Goal: Entertainment & Leisure: Browse casually

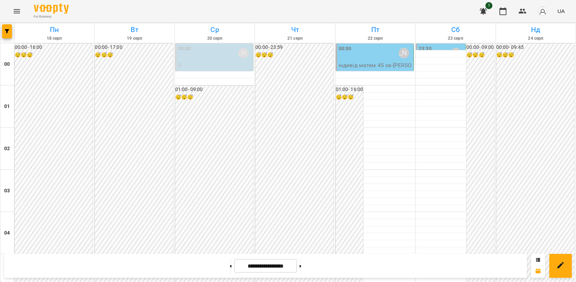
scroll to position [717, 0]
click at [16, 16] on button "Menu" at bounding box center [16, 11] width 17 height 17
click at [16, 13] on icon "Menu" at bounding box center [17, 11] width 8 height 8
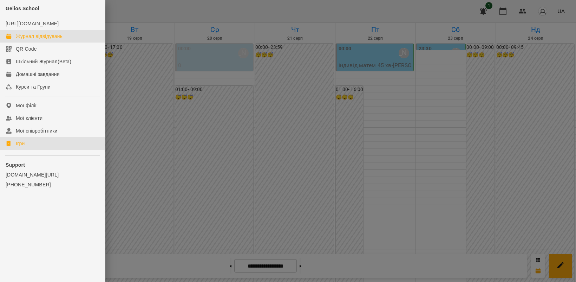
click at [32, 150] on link "Ігри" at bounding box center [52, 143] width 105 height 13
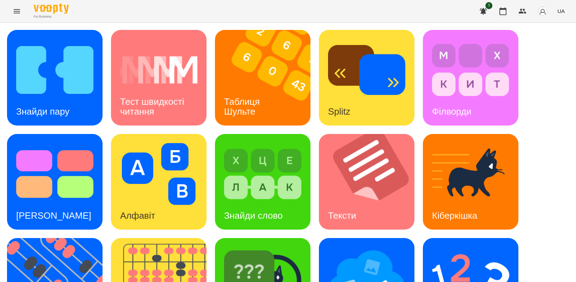
scroll to position [132, 0]
click at [71, 238] on img at bounding box center [59, 286] width 104 height 96
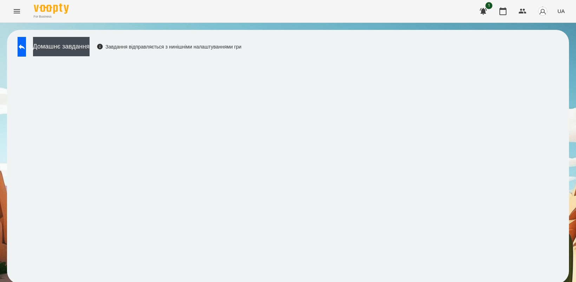
scroll to position [2, 0]
click at [20, 48] on button at bounding box center [22, 47] width 8 height 20
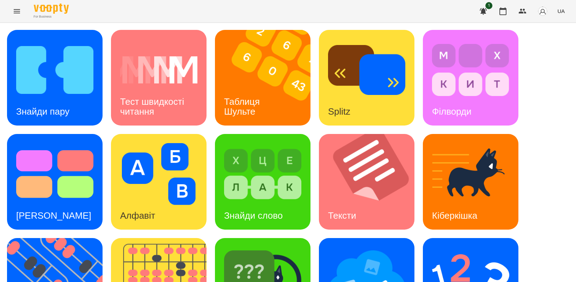
scroll to position [162, 0]
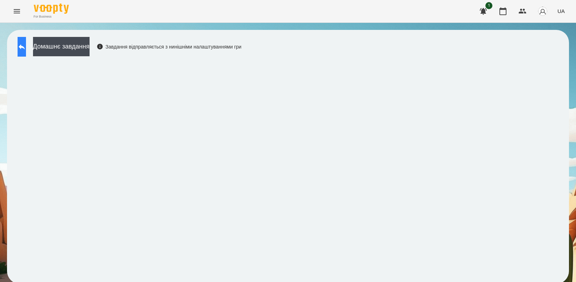
click at [25, 47] on icon at bounding box center [22, 47] width 8 height 8
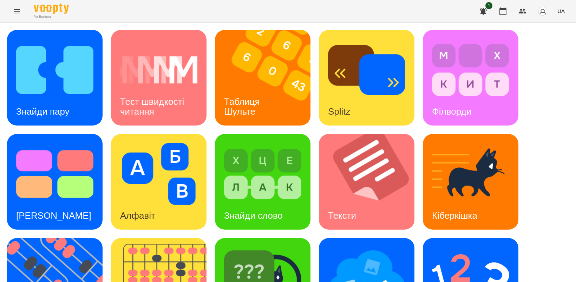
scroll to position [88, 0]
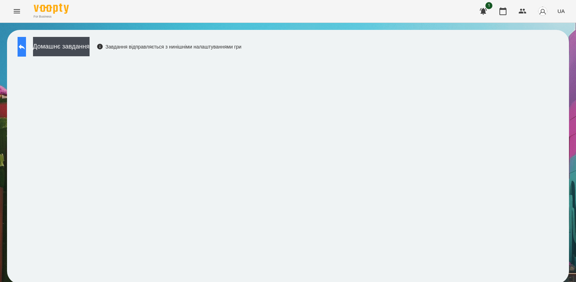
click at [26, 46] on button at bounding box center [22, 47] width 8 height 20
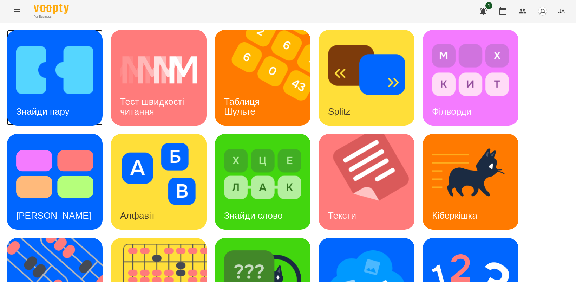
click at [58, 88] on img at bounding box center [54, 70] width 77 height 62
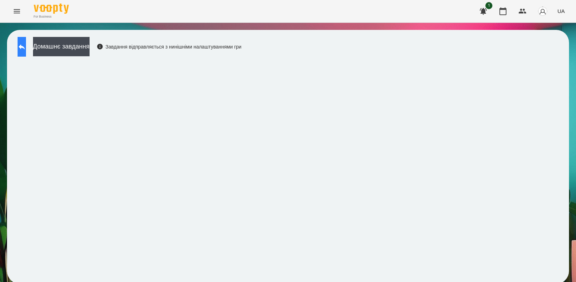
click at [25, 48] on icon at bounding box center [22, 47] width 8 height 8
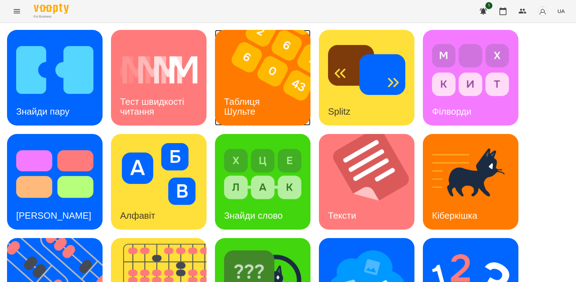
click at [249, 81] on img at bounding box center [267, 78] width 104 height 96
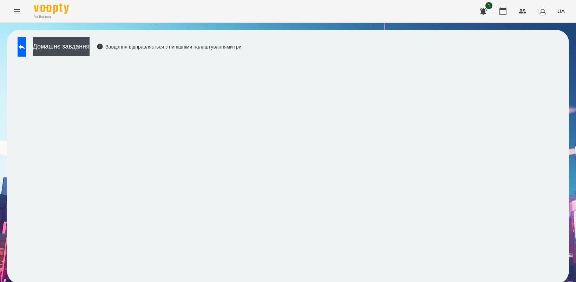
scroll to position [2, 0]
click at [26, 43] on icon at bounding box center [22, 47] width 8 height 8
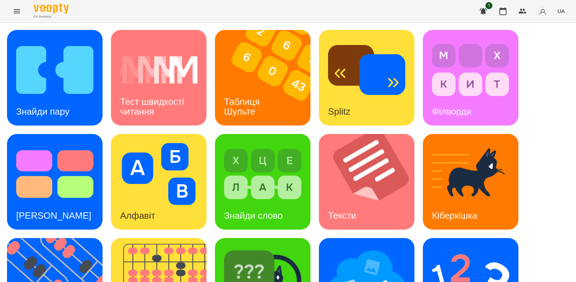
scroll to position [90, 0]
drag, startPoint x: 263, startPoint y: 206, endPoint x: 267, endPoint y: 206, distance: 3.9
click at [250, 247] on img at bounding box center [262, 278] width 77 height 62
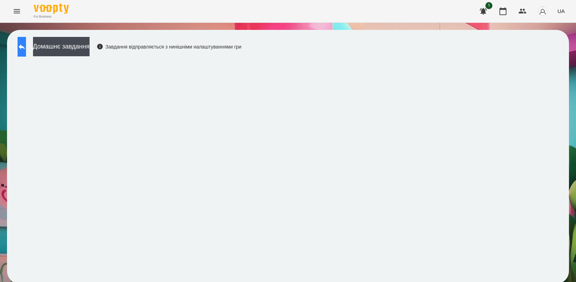
click at [26, 52] on button at bounding box center [22, 47] width 8 height 20
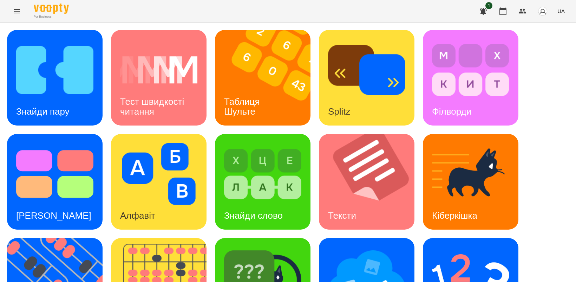
scroll to position [88, 0]
click at [265, 247] on img at bounding box center [262, 278] width 77 height 62
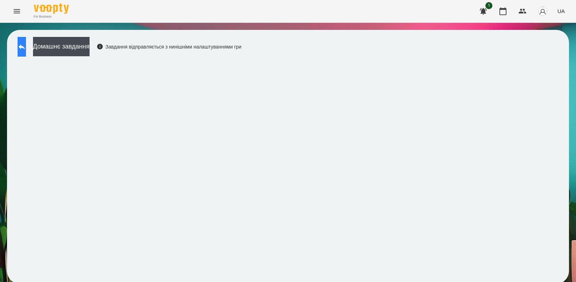
click at [26, 50] on icon at bounding box center [22, 47] width 8 height 8
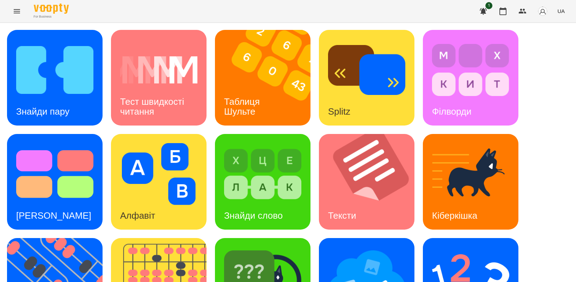
scroll to position [132, 0]
click at [58, 238] on img at bounding box center [59, 286] width 104 height 96
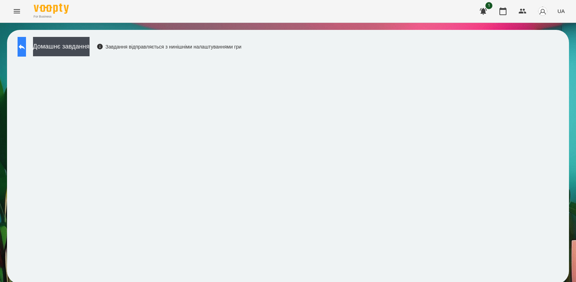
click at [26, 50] on icon at bounding box center [22, 47] width 8 height 8
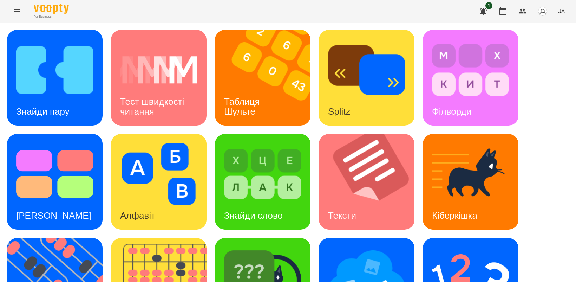
scroll to position [162, 0]
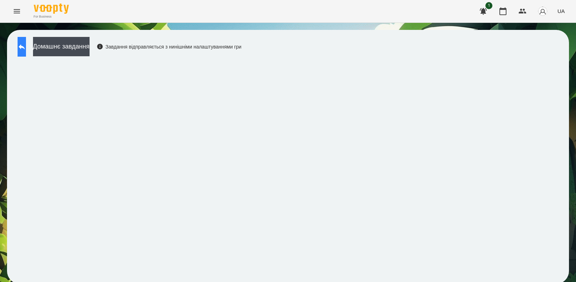
click at [26, 53] on button at bounding box center [22, 47] width 8 height 20
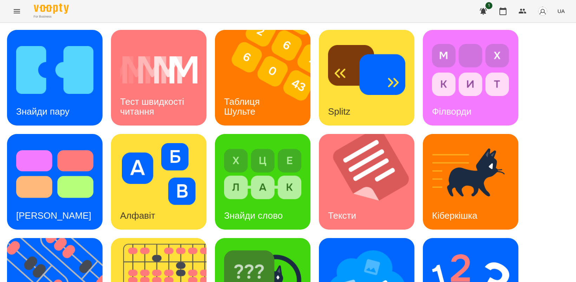
scroll to position [132, 0]
click at [38, 238] on img at bounding box center [59, 286] width 104 height 96
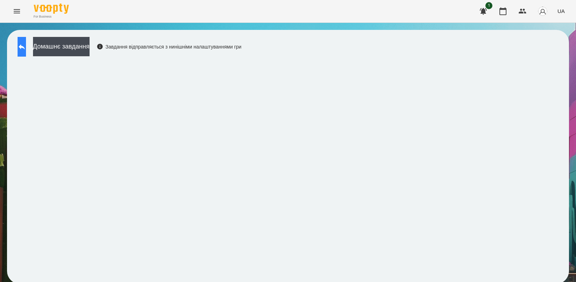
click at [25, 51] on button at bounding box center [22, 47] width 8 height 20
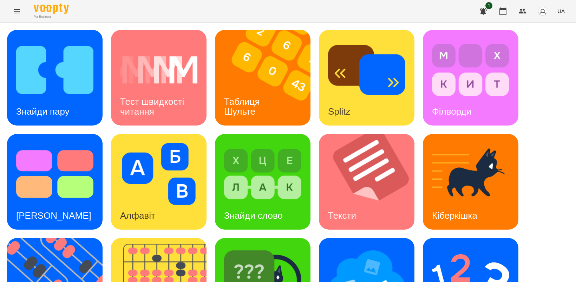
scroll to position [88, 0]
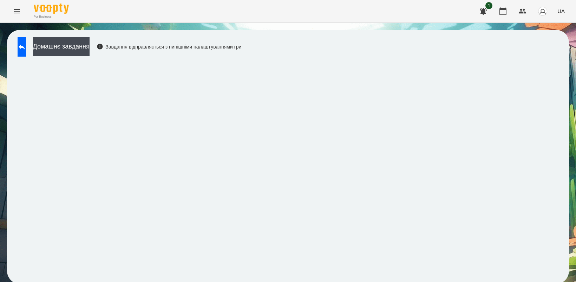
scroll to position [2, 0]
click at [23, 44] on button at bounding box center [22, 47] width 8 height 20
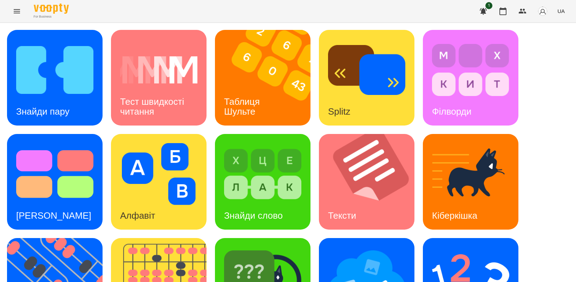
scroll to position [133, 0]
click at [61, 238] on img at bounding box center [59, 286] width 104 height 96
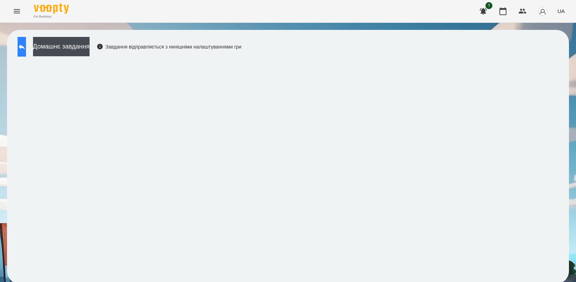
click at [26, 51] on button at bounding box center [22, 47] width 8 height 20
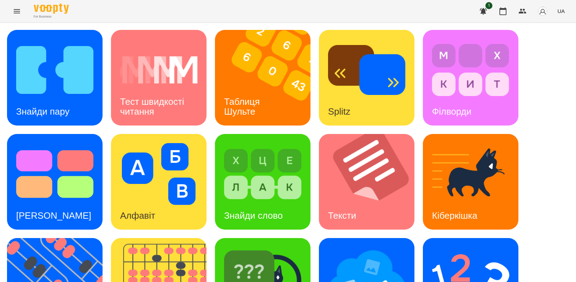
scroll to position [88, 0]
click at [67, 238] on img at bounding box center [59, 286] width 104 height 96
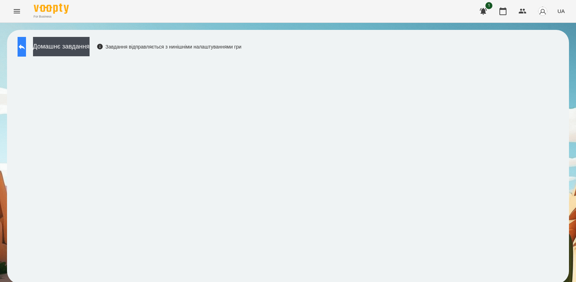
click at [25, 46] on icon at bounding box center [22, 46] width 6 height 5
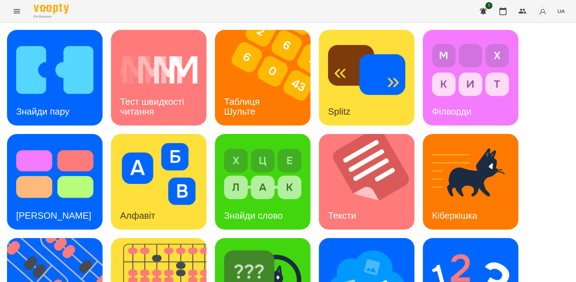
scroll to position [162, 0]
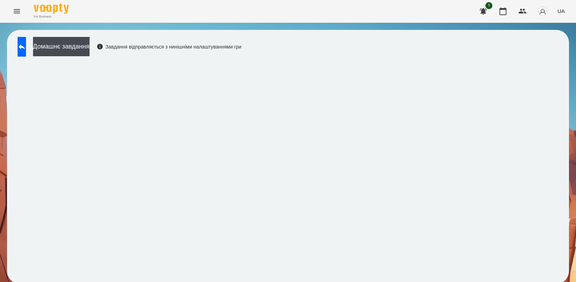
click at [15, 53] on div "Домашнє завдання Завдання відправляється з нинішніми налаштуваннями гри" at bounding box center [127, 48] width 227 height 23
click at [66, 51] on button "Домашнє завдання" at bounding box center [61, 46] width 57 height 19
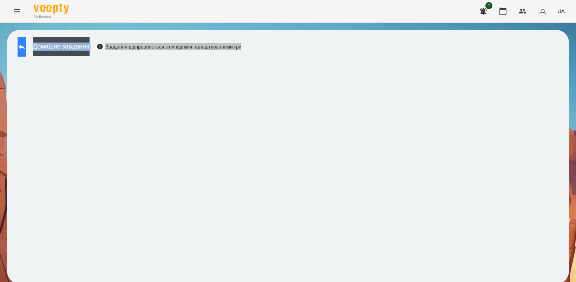
click at [26, 48] on icon at bounding box center [22, 47] width 8 height 8
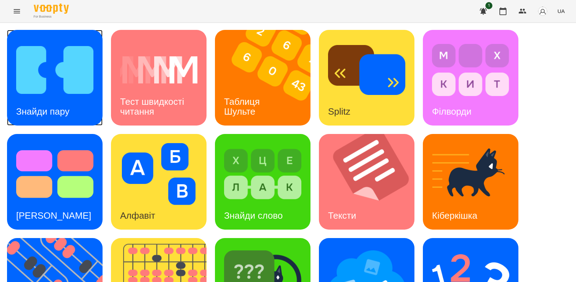
click at [47, 72] on img at bounding box center [54, 70] width 77 height 62
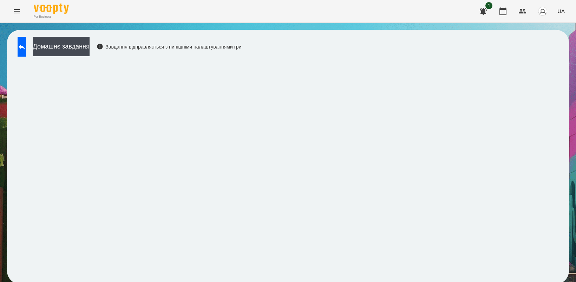
scroll to position [2, 0]
click at [557, 123] on div "Домашнє завдання Завдання відправляється з нинішніми налаштуваннями гри" at bounding box center [288, 157] width 562 height 254
click at [26, 46] on icon at bounding box center [22, 47] width 8 height 8
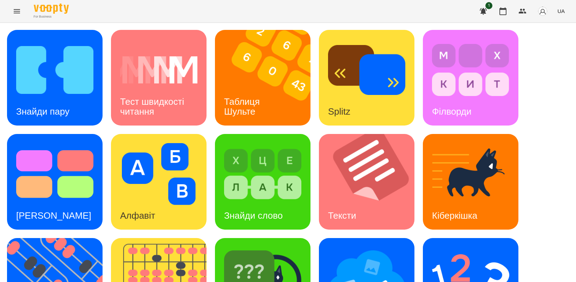
scroll to position [133, 0]
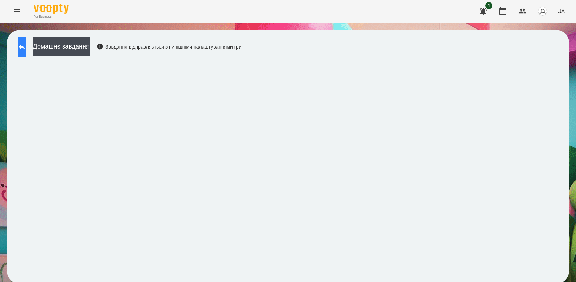
click at [26, 46] on icon at bounding box center [22, 47] width 8 height 8
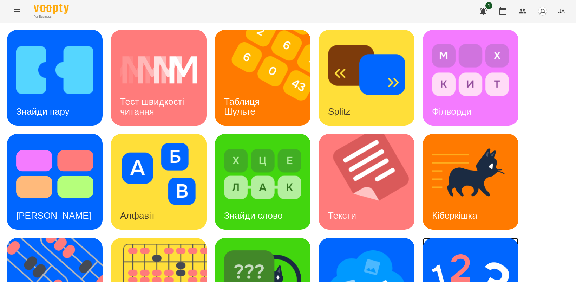
click at [483, 259] on img at bounding box center [470, 278] width 77 height 62
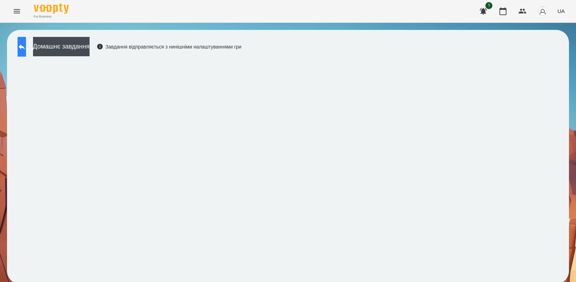
click at [26, 46] on icon at bounding box center [22, 47] width 8 height 8
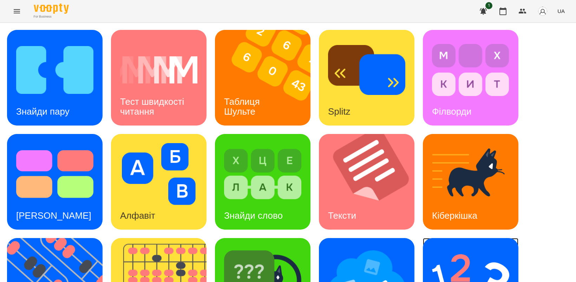
click at [460, 254] on img at bounding box center [470, 278] width 77 height 62
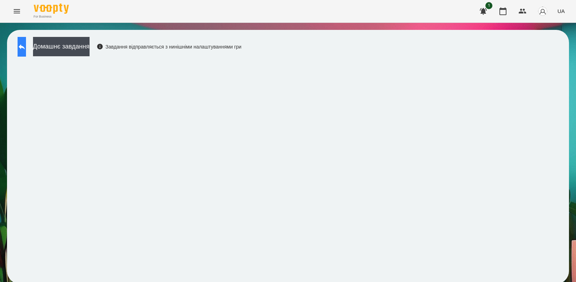
click at [23, 41] on button at bounding box center [22, 47] width 8 height 20
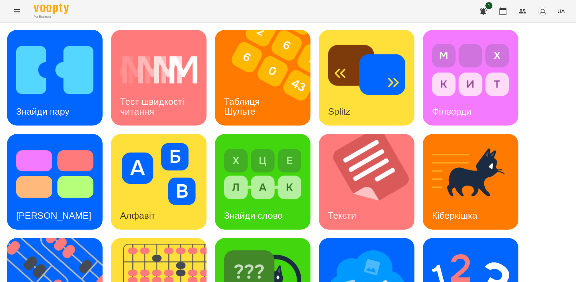
scroll to position [162, 0]
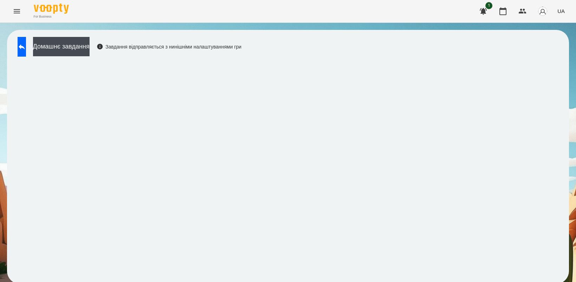
click at [559, 267] on div "Домашнє завдання Завдання відправляється з нинішніми налаштуваннями гри" at bounding box center [288, 157] width 562 height 254
click at [564, 12] on span "UA" at bounding box center [561, 10] width 7 height 7
click at [553, 52] on div "Русский" at bounding box center [548, 52] width 36 height 13
click at [20, 46] on button at bounding box center [22, 47] width 8 height 20
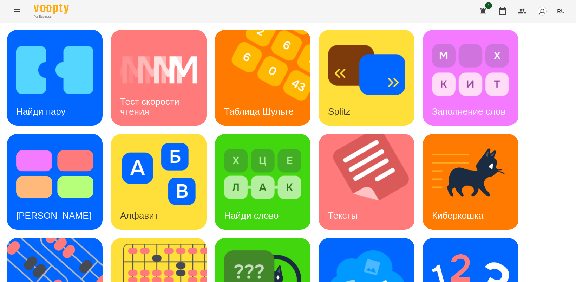
scroll to position [88, 0]
click at [48, 238] on img at bounding box center [59, 286] width 104 height 96
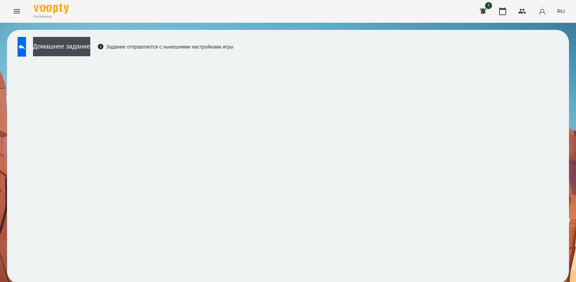
scroll to position [2, 0]
click at [26, 47] on icon at bounding box center [22, 47] width 8 height 8
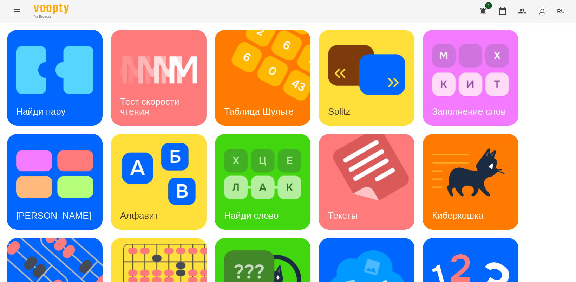
scroll to position [162, 0]
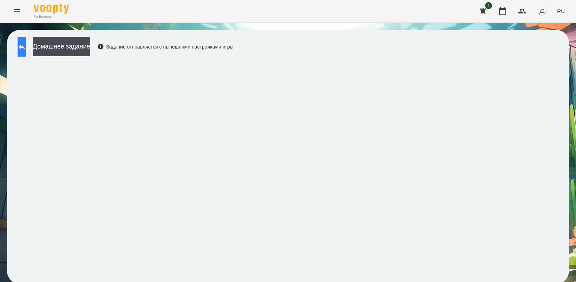
click at [26, 46] on icon at bounding box center [22, 47] width 8 height 8
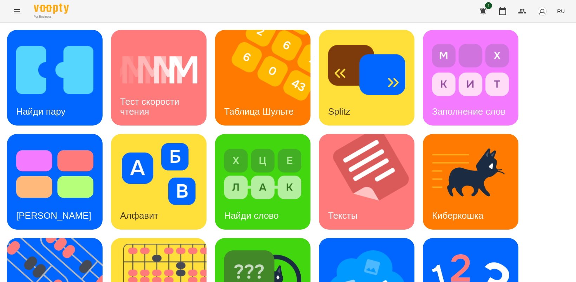
scroll to position [88, 0]
click at [264, 247] on img at bounding box center [262, 278] width 77 height 62
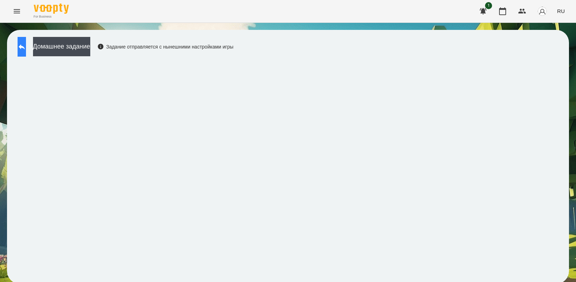
click at [26, 46] on icon at bounding box center [22, 47] width 8 height 8
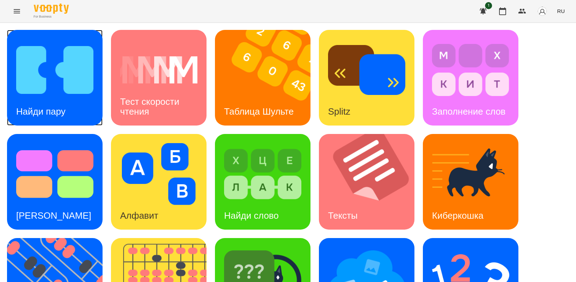
click at [46, 82] on img at bounding box center [54, 70] width 77 height 62
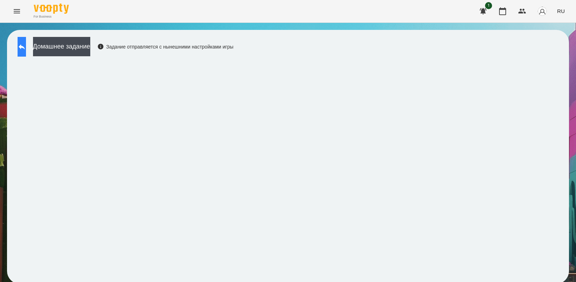
click at [26, 52] on button at bounding box center [22, 47] width 8 height 20
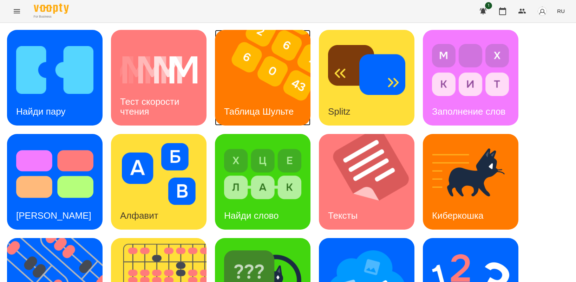
click at [271, 91] on img at bounding box center [267, 78] width 104 height 96
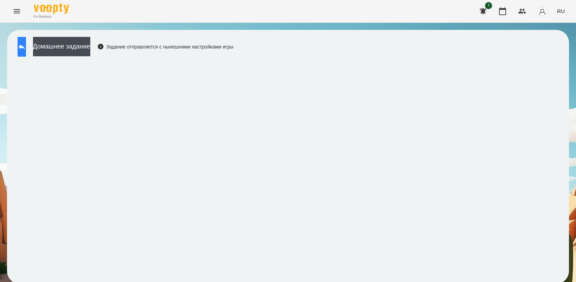
click at [26, 49] on icon at bounding box center [22, 47] width 8 height 8
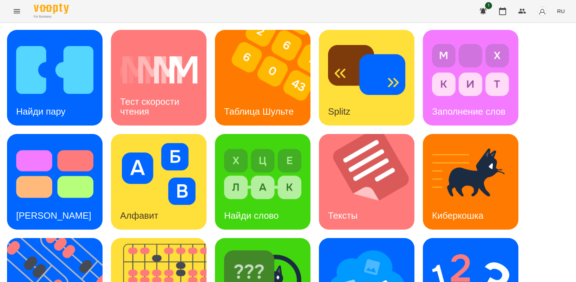
scroll to position [88, 0]
click at [371, 247] on img at bounding box center [366, 278] width 77 height 62
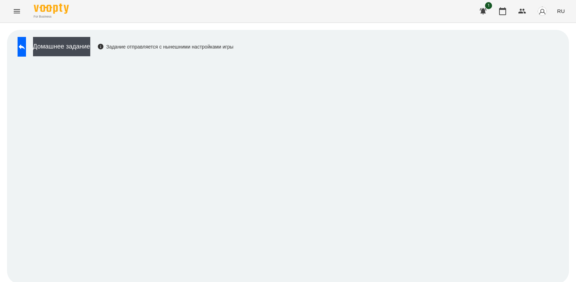
scroll to position [2, 0]
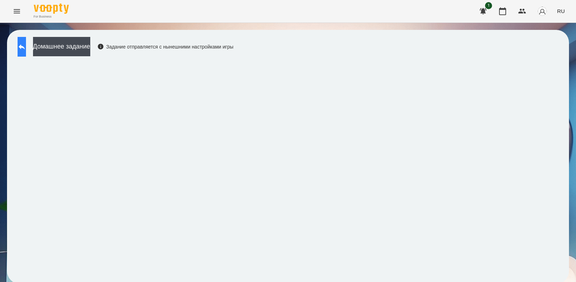
click at [26, 44] on icon at bounding box center [22, 47] width 8 height 8
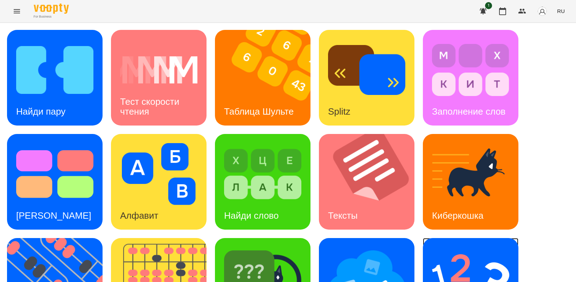
click at [487, 268] on img at bounding box center [470, 278] width 77 height 62
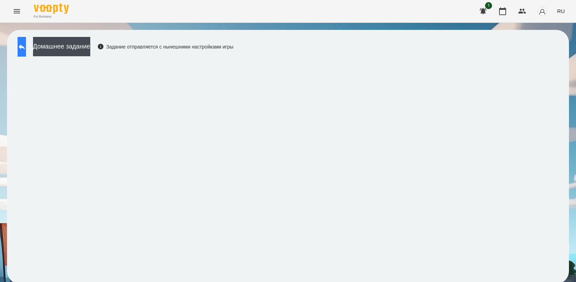
click at [26, 43] on icon at bounding box center [22, 47] width 8 height 8
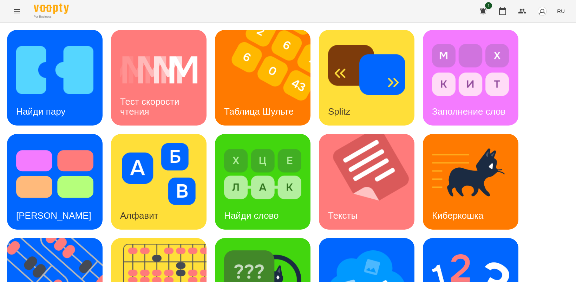
scroll to position [162, 0]
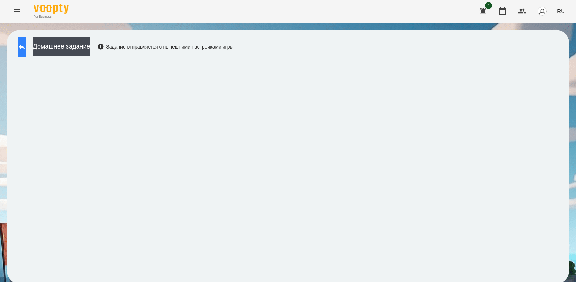
click at [26, 46] on icon at bounding box center [22, 47] width 8 height 8
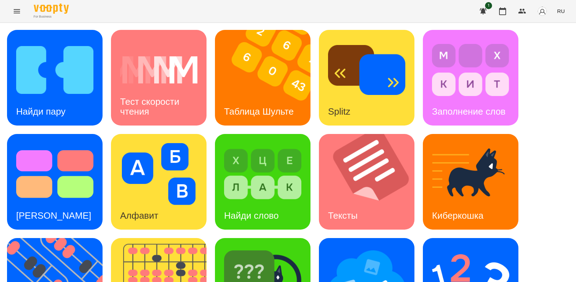
scroll to position [162, 0]
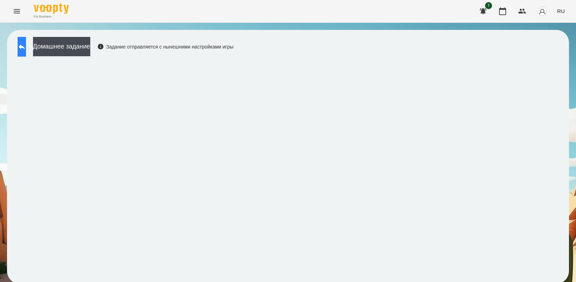
click at [24, 49] on button at bounding box center [22, 47] width 8 height 20
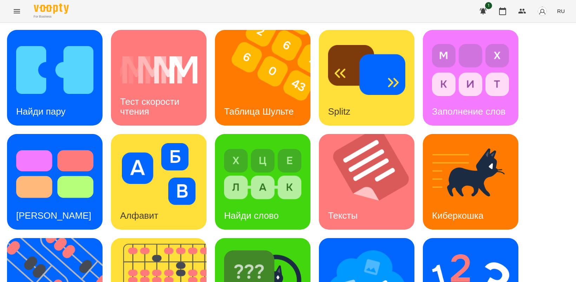
scroll to position [162, 0]
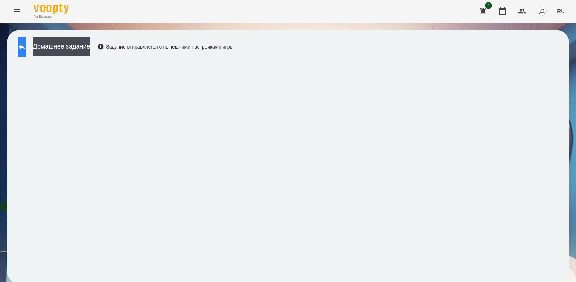
click at [26, 46] on icon at bounding box center [22, 47] width 8 height 8
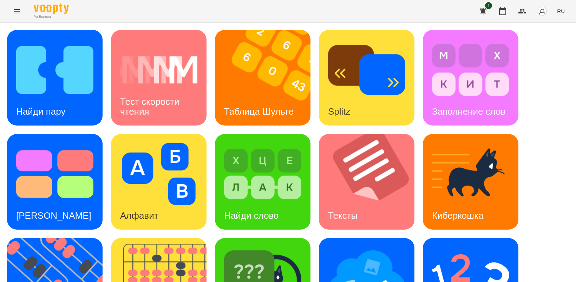
scroll to position [88, 0]
click at [50, 238] on img at bounding box center [59, 286] width 104 height 96
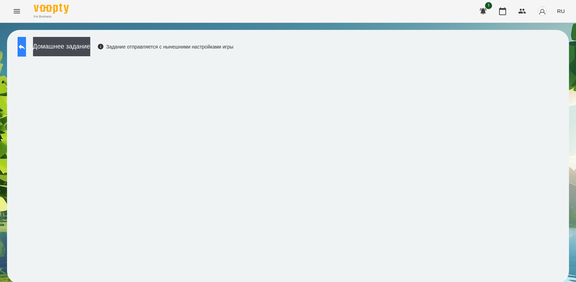
click at [26, 40] on button at bounding box center [22, 47] width 8 height 20
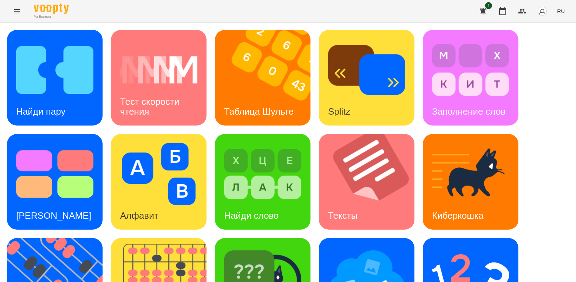
scroll to position [162, 0]
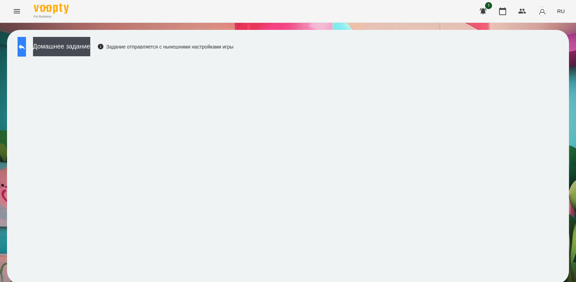
click at [24, 43] on button at bounding box center [22, 47] width 8 height 20
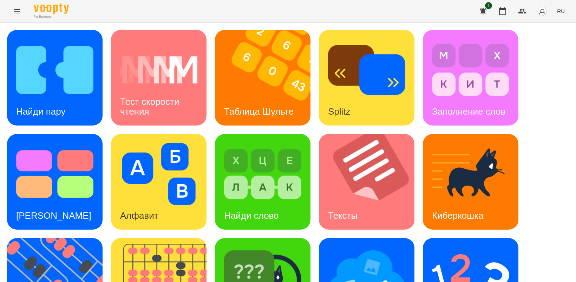
scroll to position [44, 0]
click at [452, 247] on img at bounding box center [470, 278] width 77 height 62
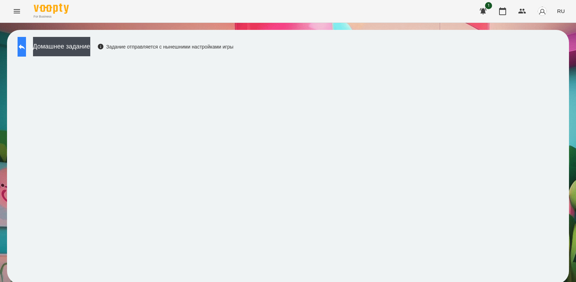
click at [25, 43] on icon at bounding box center [22, 47] width 8 height 8
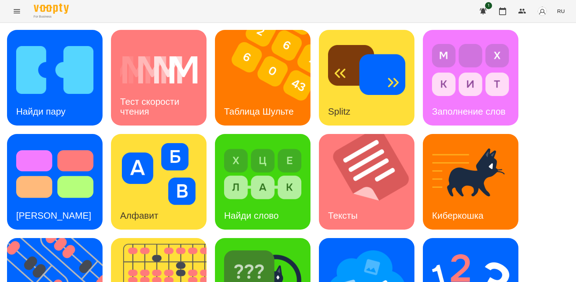
scroll to position [88, 0]
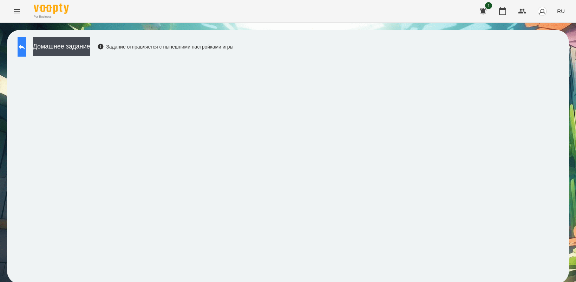
click at [26, 48] on button at bounding box center [22, 47] width 8 height 20
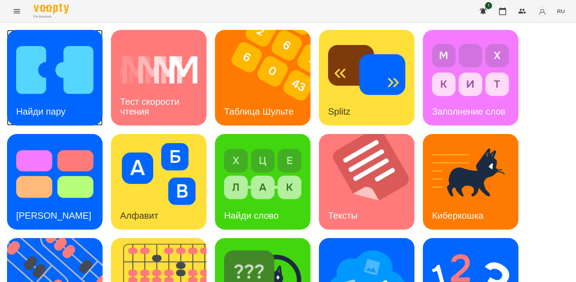
click at [37, 78] on img at bounding box center [54, 70] width 77 height 62
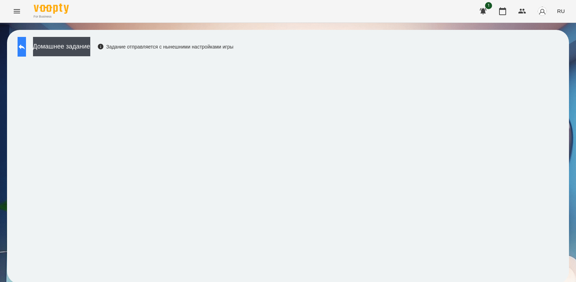
click at [26, 45] on icon at bounding box center [22, 47] width 8 height 8
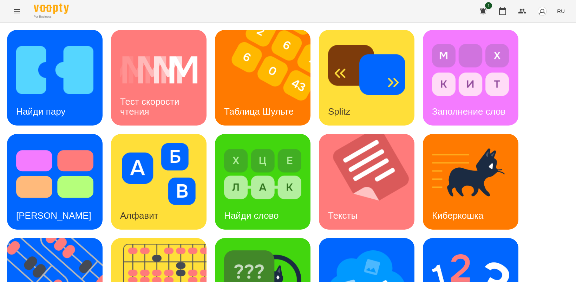
scroll to position [162, 0]
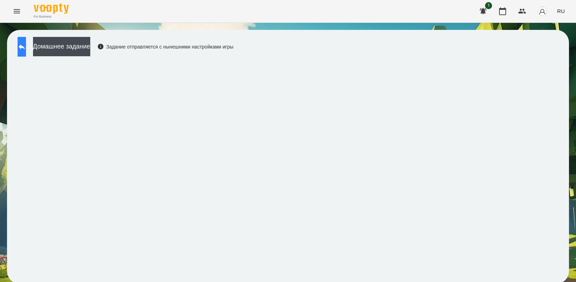
click at [24, 47] on button at bounding box center [22, 47] width 8 height 20
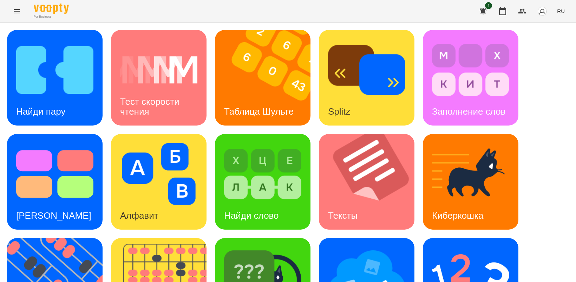
scroll to position [44, 0]
click at [451, 247] on img at bounding box center [470, 278] width 77 height 62
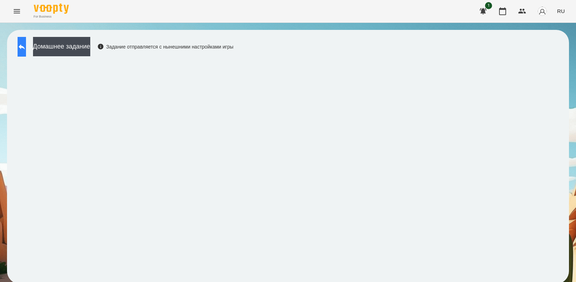
click at [26, 45] on icon at bounding box center [22, 47] width 8 height 8
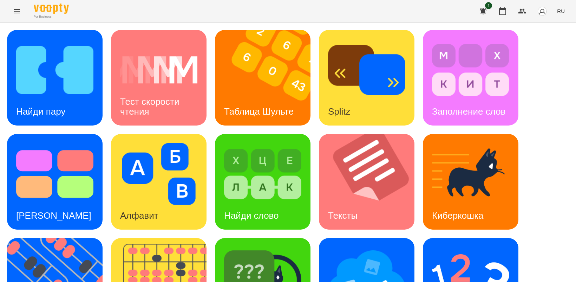
click at [13, 11] on icon "Menu" at bounding box center [17, 11] width 8 height 8
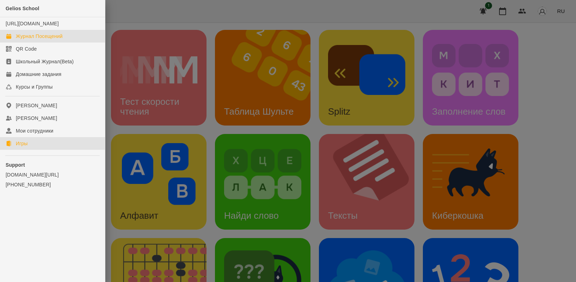
click at [44, 40] on div "Журнал Посещений" at bounding box center [39, 36] width 47 height 7
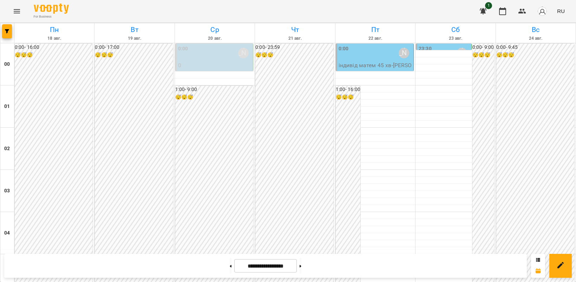
scroll to position [497, 0]
